Goal: Task Accomplishment & Management: Manage account settings

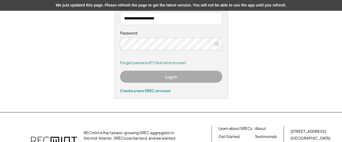
scroll to position [79, 0]
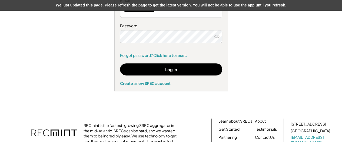
click at [88, 47] on div "**********" at bounding box center [170, 25] width 329 height 132
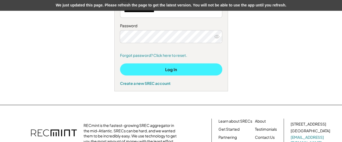
click at [172, 69] on button "Log In" at bounding box center [171, 70] width 102 height 12
click at [173, 71] on button "Log In" at bounding box center [171, 70] width 102 height 12
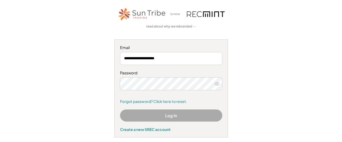
scroll to position [34, 0]
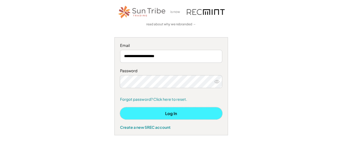
click at [168, 113] on button "Log In" at bounding box center [171, 114] width 102 height 12
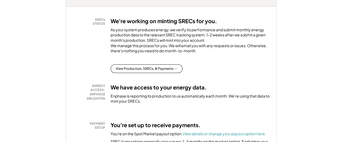
scroll to position [101, 0]
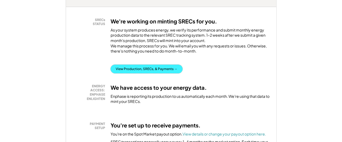
click at [157, 73] on button "View Production, SRECs, & Payments →" at bounding box center [147, 69] width 72 height 9
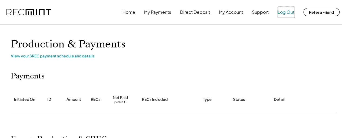
click at [289, 13] on button "Log Out" at bounding box center [286, 12] width 17 height 11
